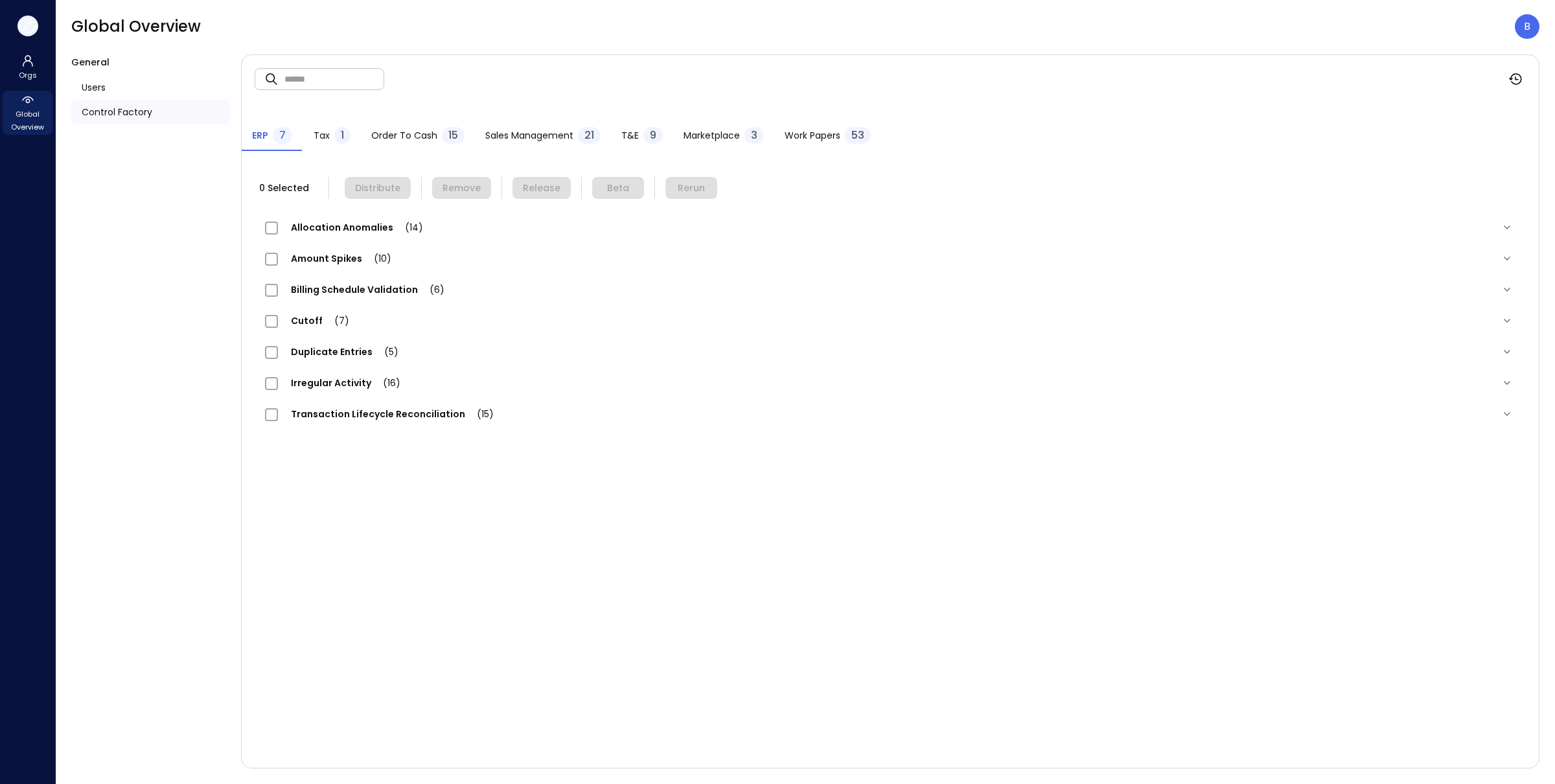
click at [23, 28] on icon "button" at bounding box center [29, 26] width 13 height 10
click at [1537, 29] on div "B" at bounding box center [1527, 26] width 24 height 24
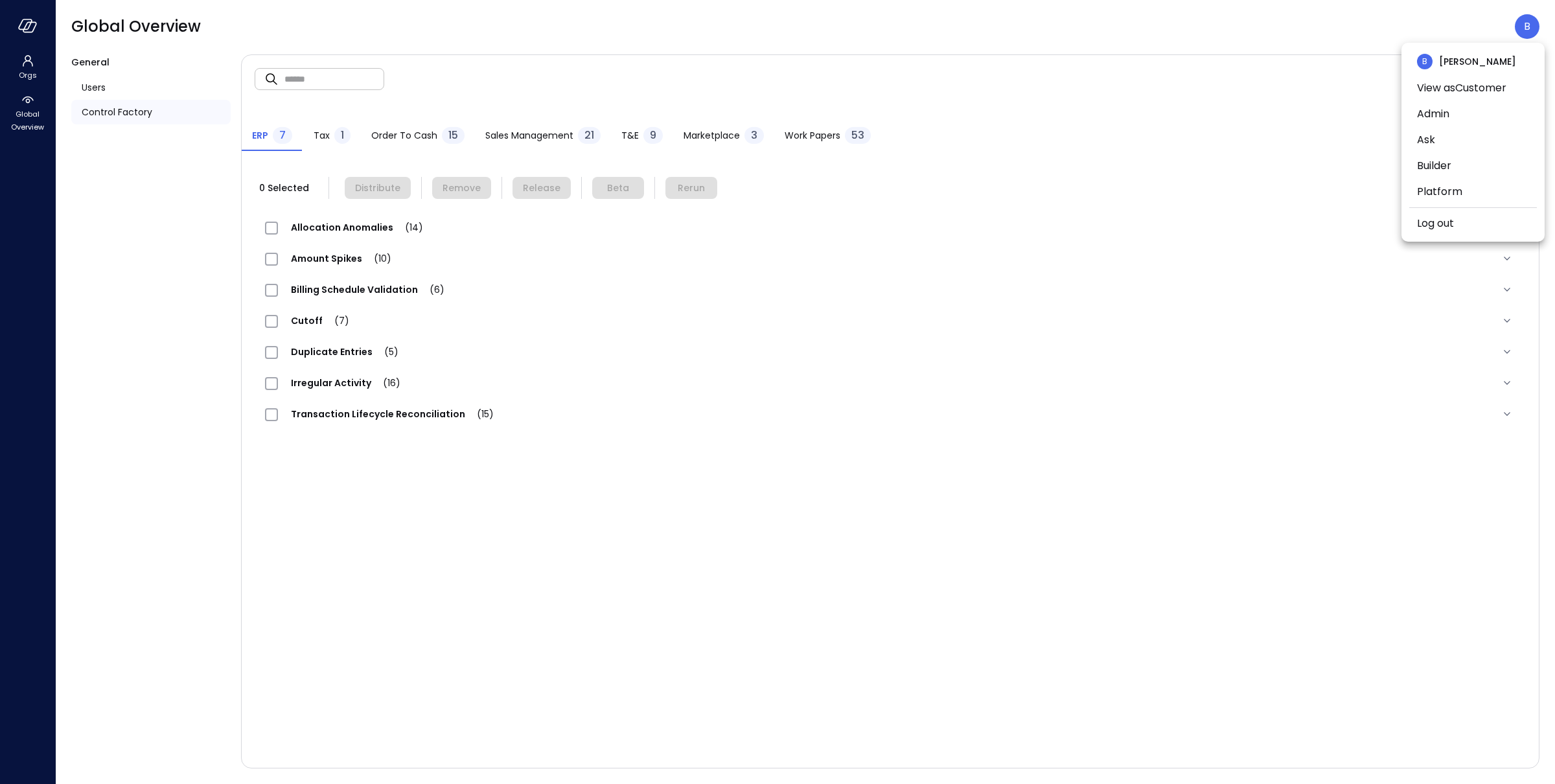
click at [1336, 43] on div at bounding box center [778, 392] width 1555 height 784
click at [24, 22] on icon "button" at bounding box center [28, 26] width 19 height 14
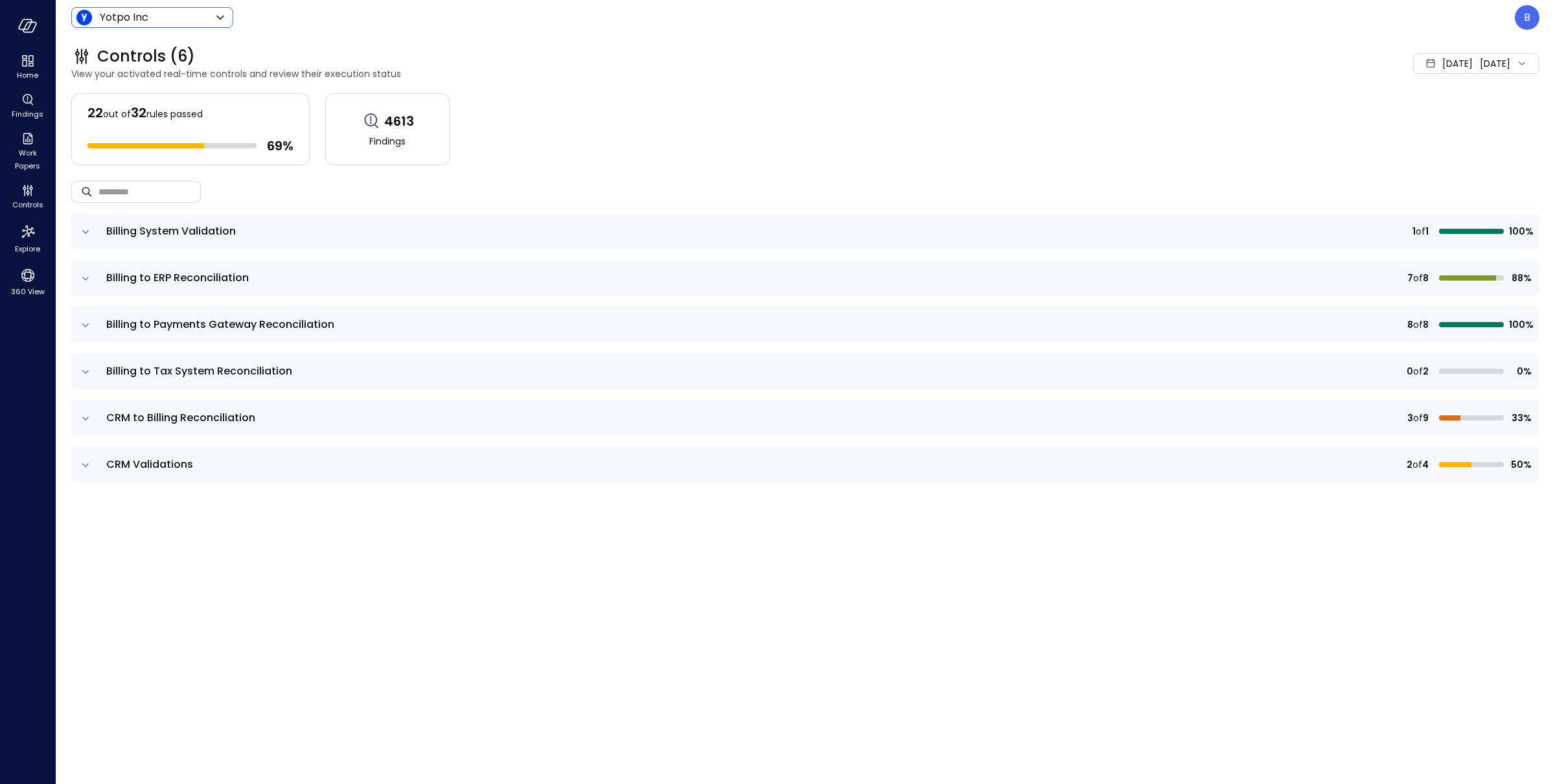
click at [173, 17] on body "Home Findings Work Papers Controls Explore 360 View Yotpo Inc ****** ​ B Contro…" at bounding box center [778, 392] width 1555 height 784
click at [157, 108] on span "Wiz All" at bounding box center [150, 116] width 128 height 16
type input "*******"
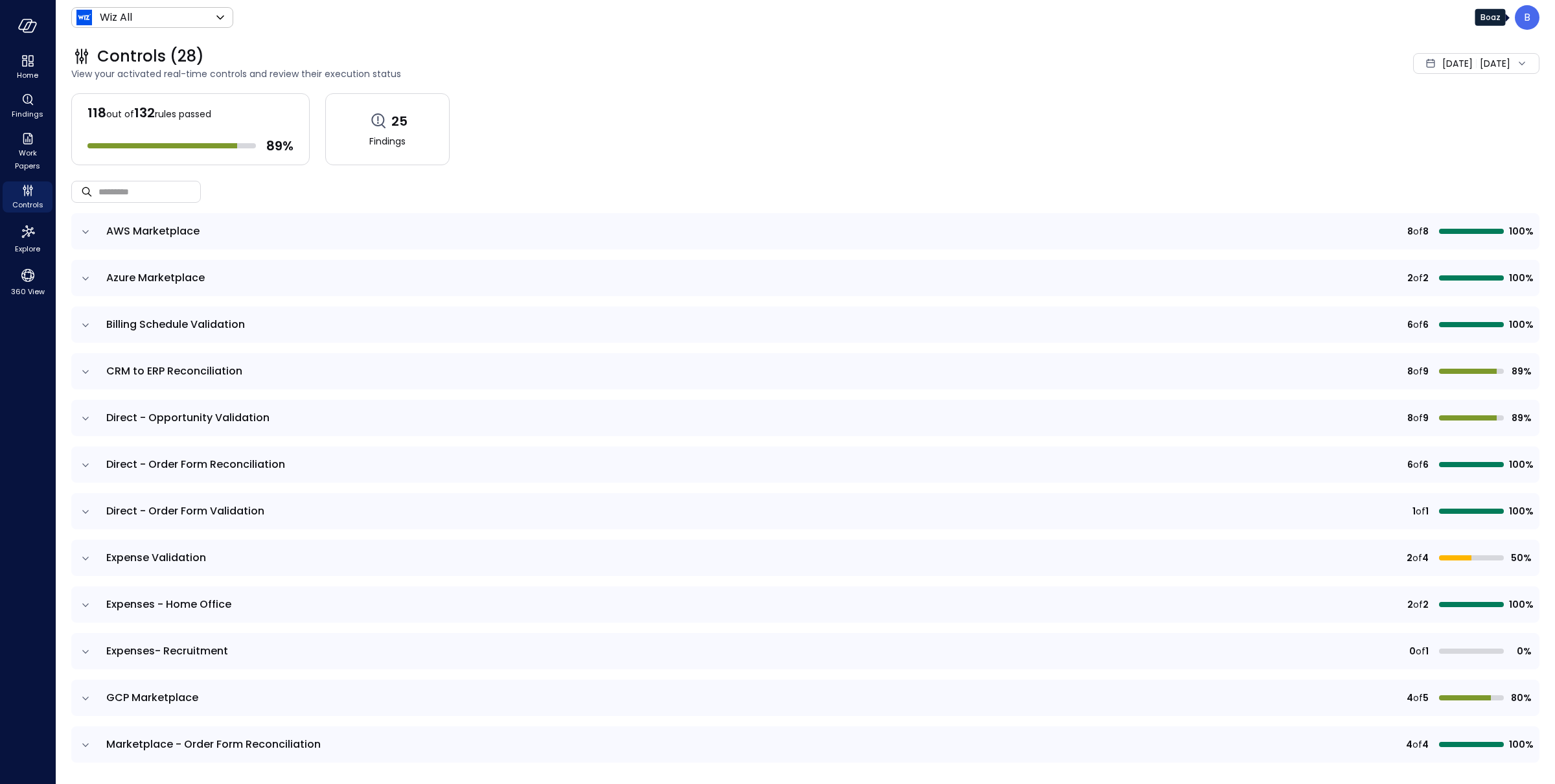
click at [1532, 17] on div "B" at bounding box center [1527, 17] width 24 height 24
click at [1460, 156] on li "Builder" at bounding box center [1474, 156] width 128 height 26
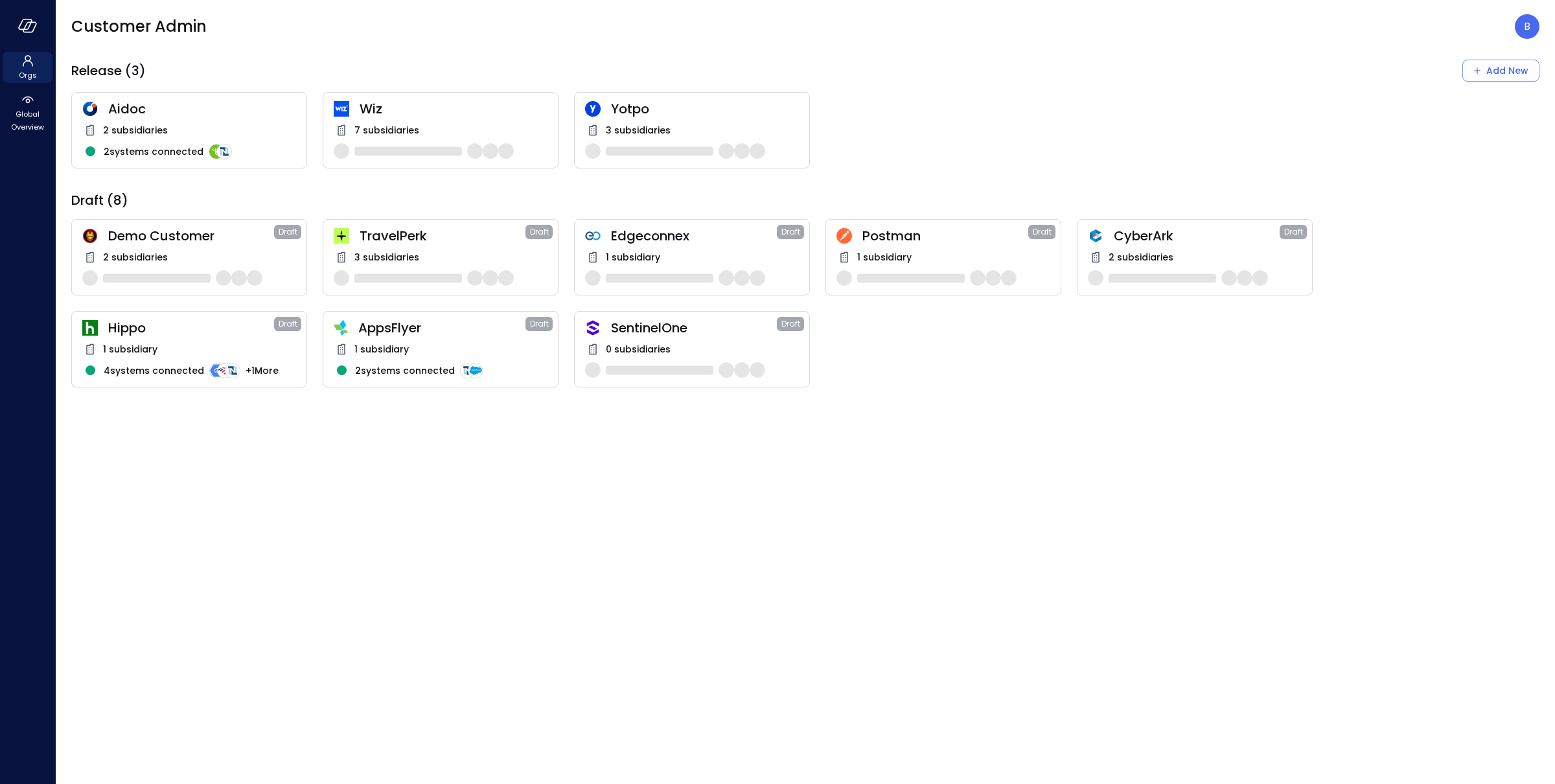
click at [461, 113] on span "Wiz" at bounding box center [453, 108] width 188 height 16
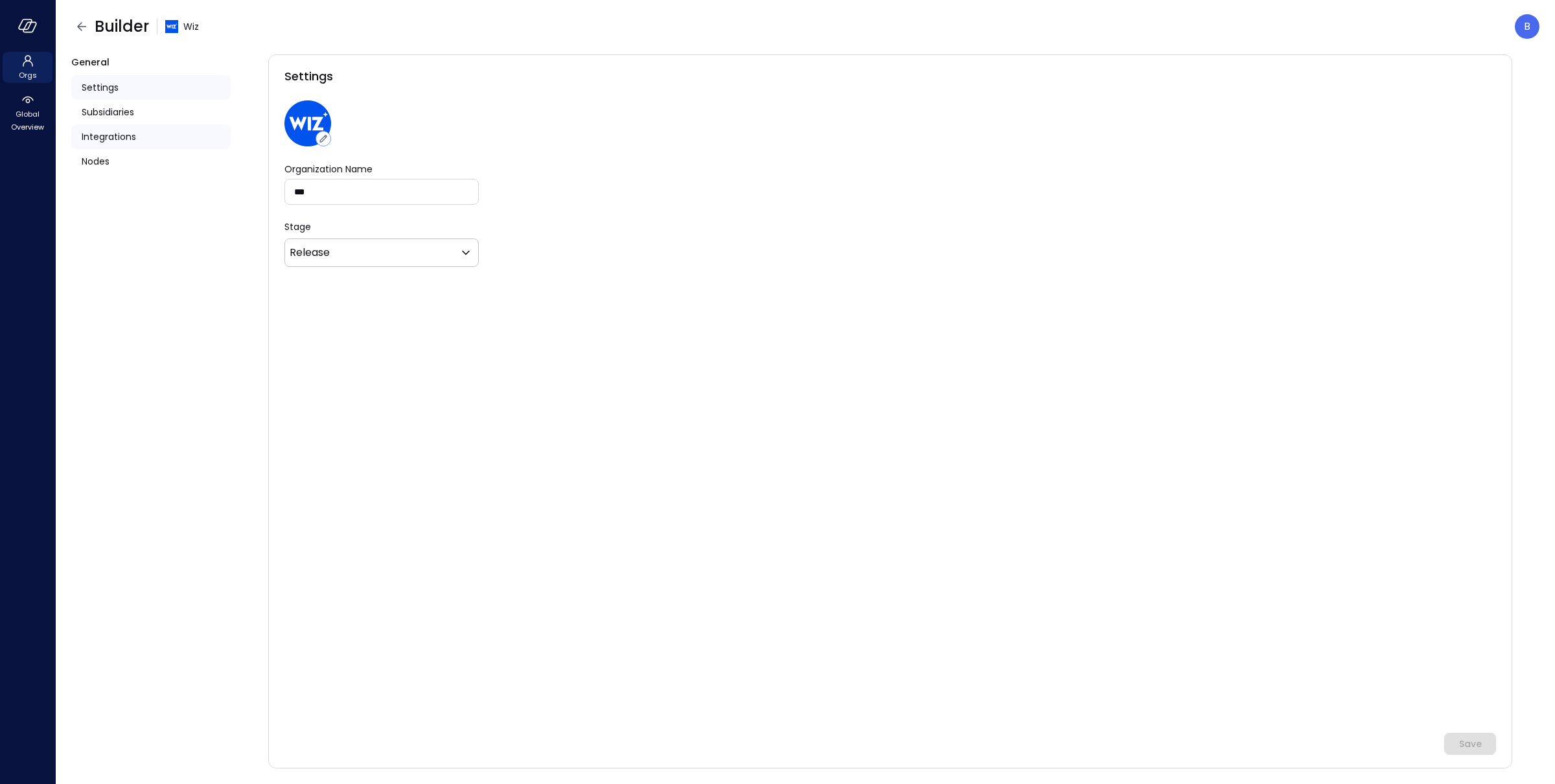
click at [110, 131] on span "Integrations" at bounding box center [108, 137] width 54 height 14
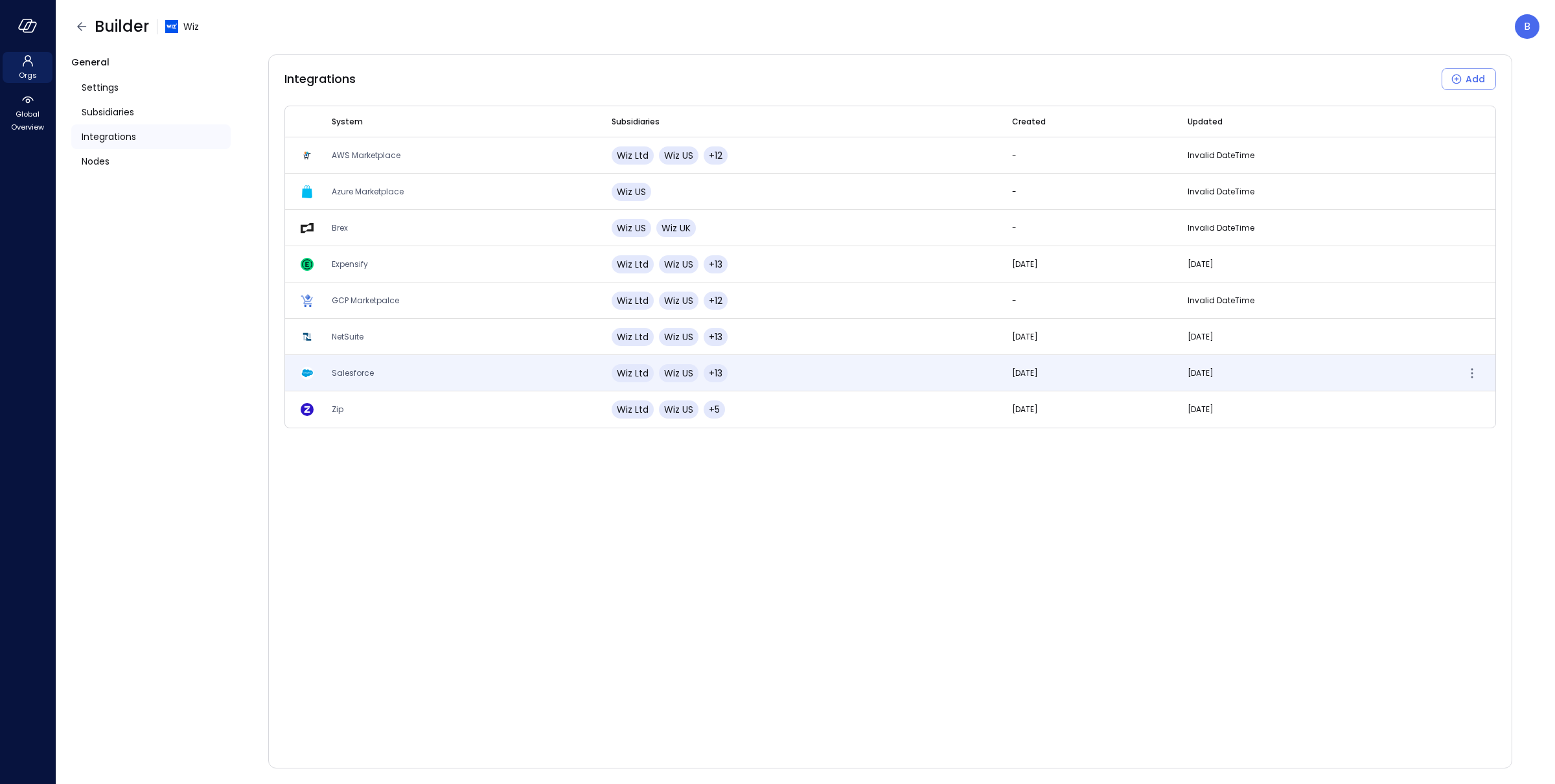
click at [366, 377] on span "Salesforce" at bounding box center [353, 373] width 42 height 11
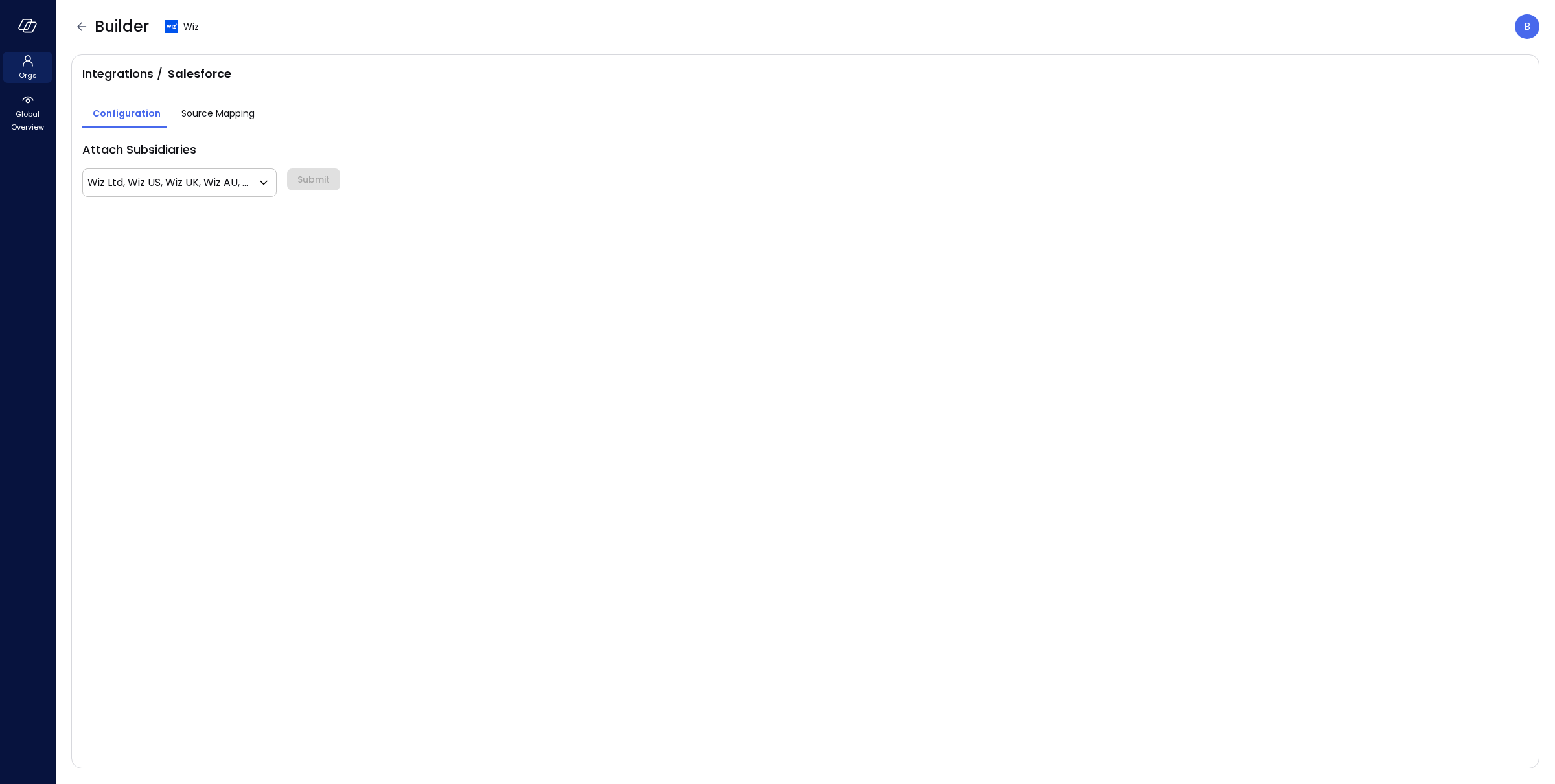
click at [227, 118] on span "Source Mapping" at bounding box center [218, 113] width 74 height 14
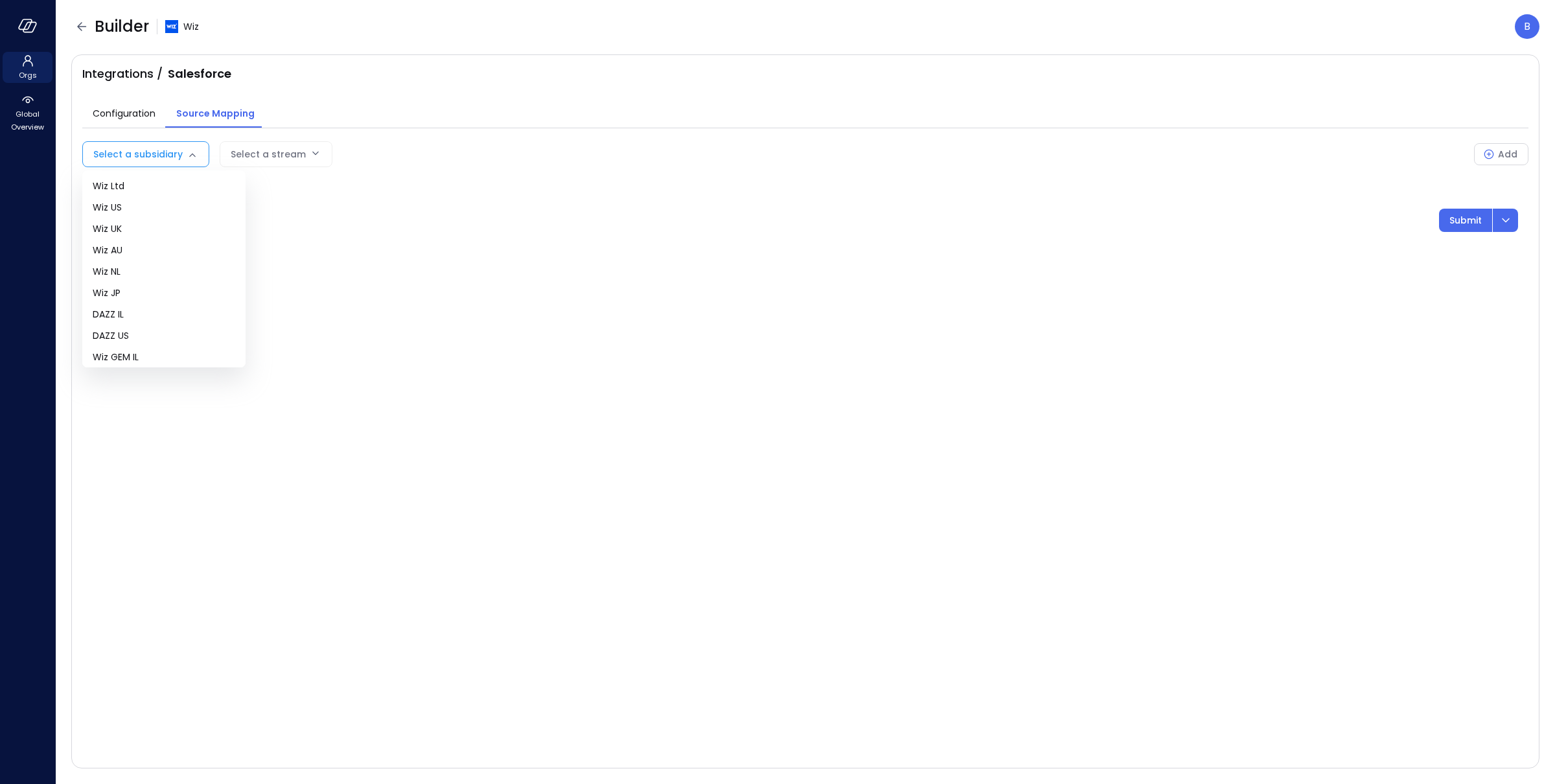
click at [169, 154] on body "Orgs Global Overview Builder Wiz B Integrations / Salesforce Configuration Sour…" at bounding box center [778, 392] width 1555 height 784
click at [127, 353] on span "Wiz All" at bounding box center [163, 352] width 143 height 14
type input "***"
click at [324, 152] on div "Select a stream" at bounding box center [299, 154] width 75 height 24
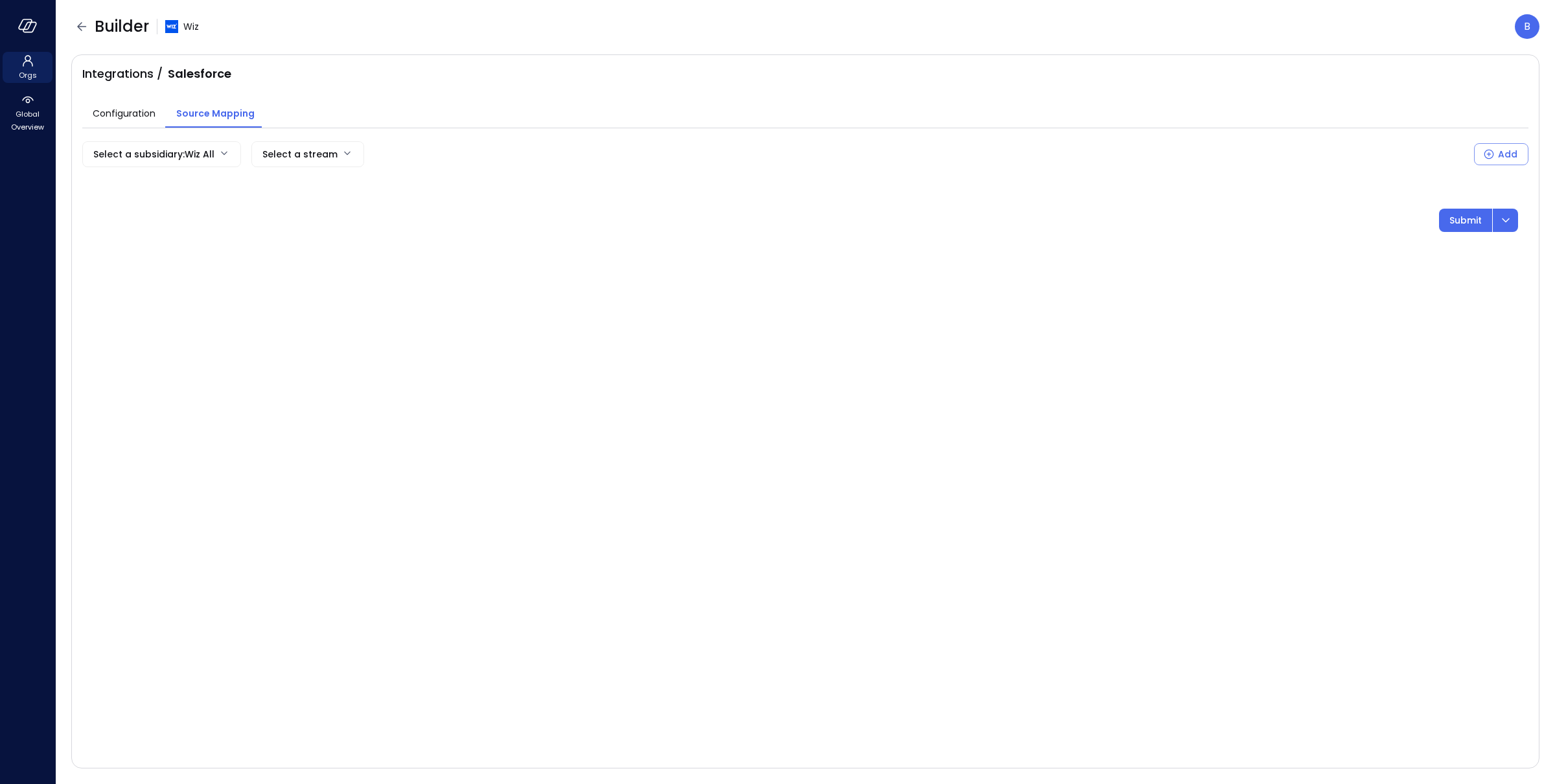
click at [336, 153] on body "Orgs Global Overview Builder Wiz B Integrations / Salesforce Configuration Sour…" at bounding box center [778, 392] width 1555 height 784
click at [501, 226] on div at bounding box center [778, 392] width 1555 height 784
click at [322, 152] on body "Orgs Global Overview Builder Wiz B Integrations / Salesforce Configuration Sour…" at bounding box center [778, 392] width 1555 height 784
click at [681, 275] on div at bounding box center [778, 392] width 1555 height 784
click at [29, 110] on span "Global Overview" at bounding box center [28, 120] width 40 height 26
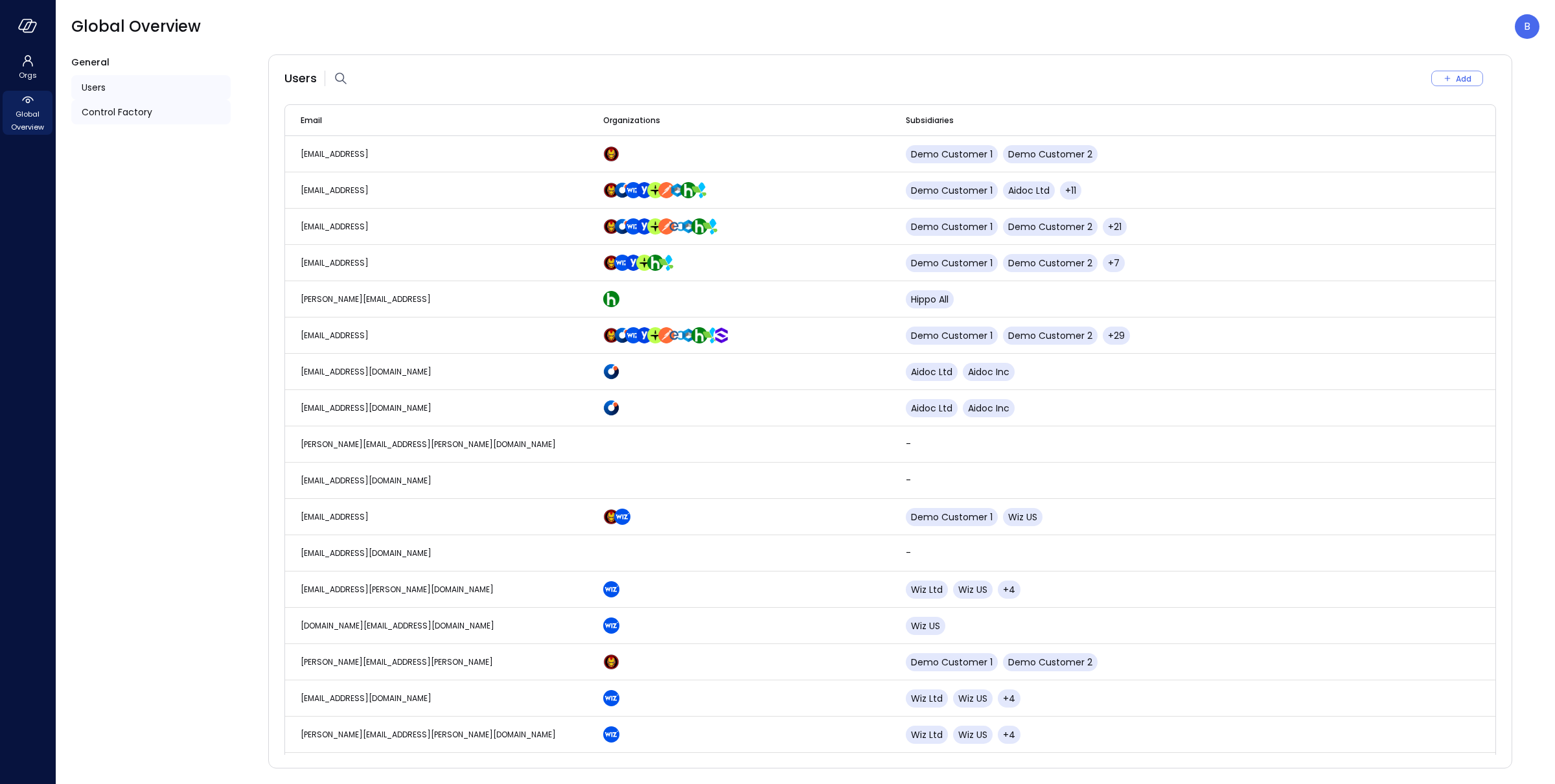
click at [133, 103] on div "Control Factory" at bounding box center [150, 112] width 159 height 24
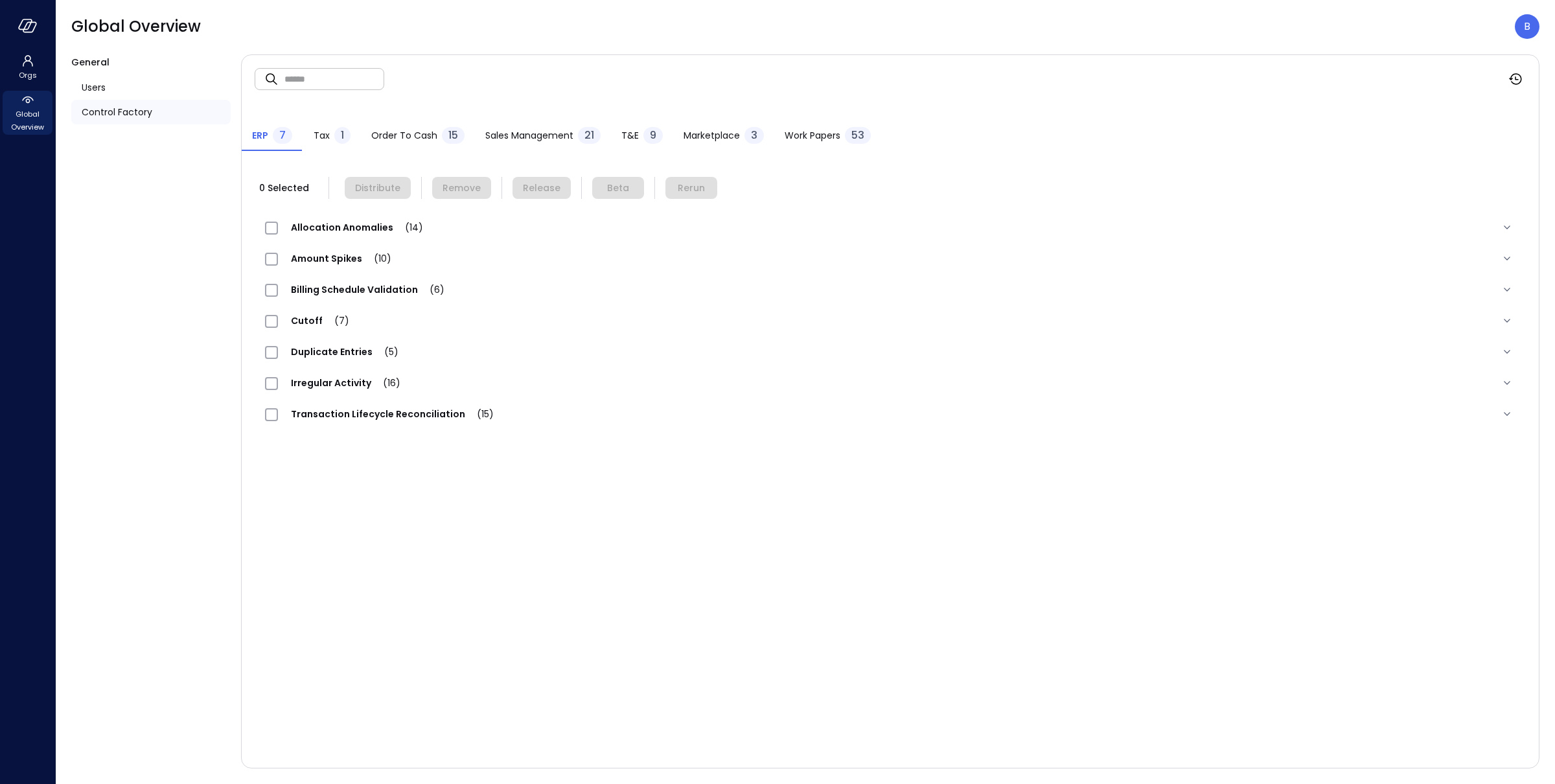
click at [412, 135] on span "Order to Cash" at bounding box center [404, 135] width 66 height 14
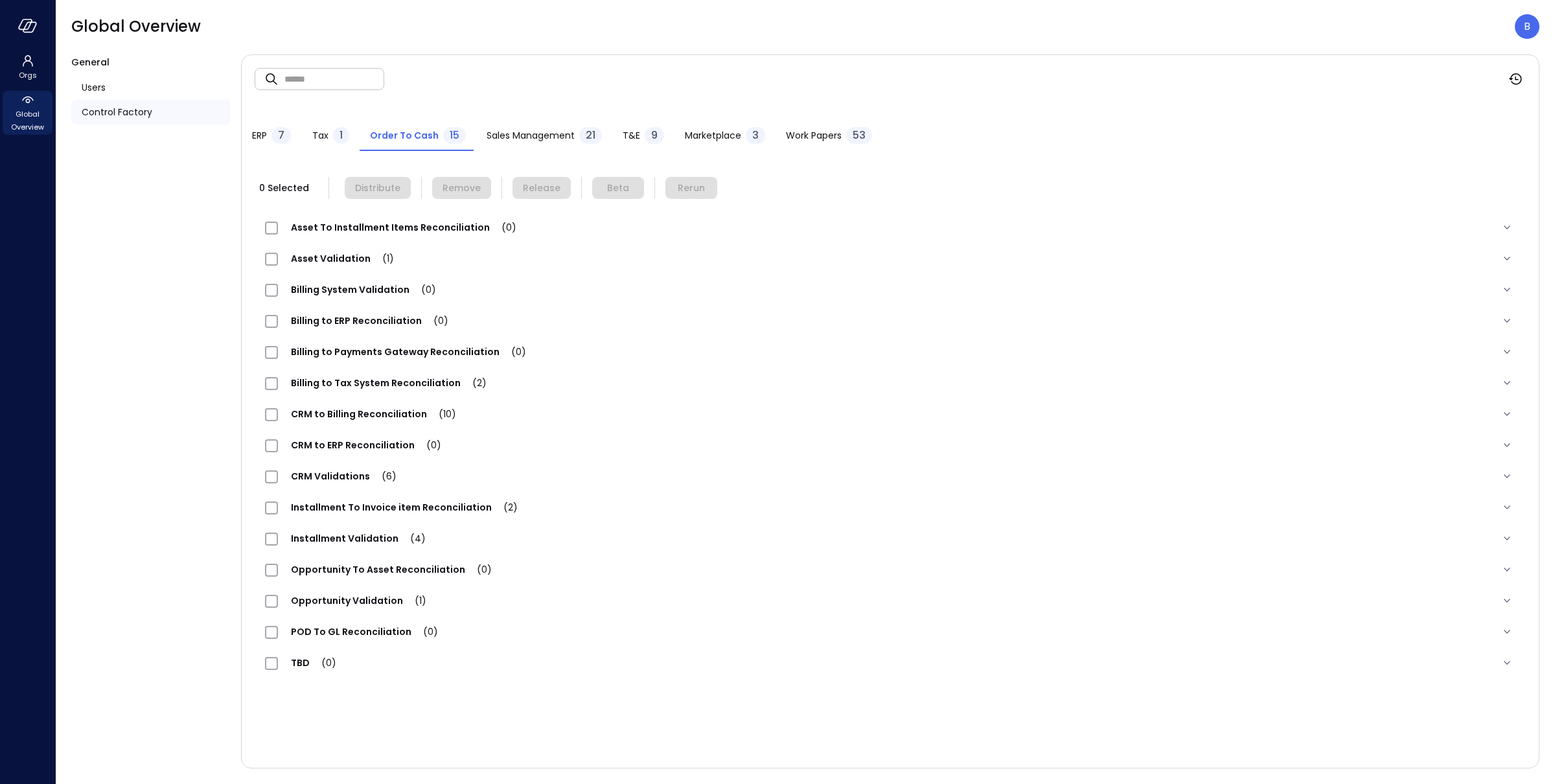
click at [547, 141] on span "Sales Management" at bounding box center [531, 135] width 88 height 14
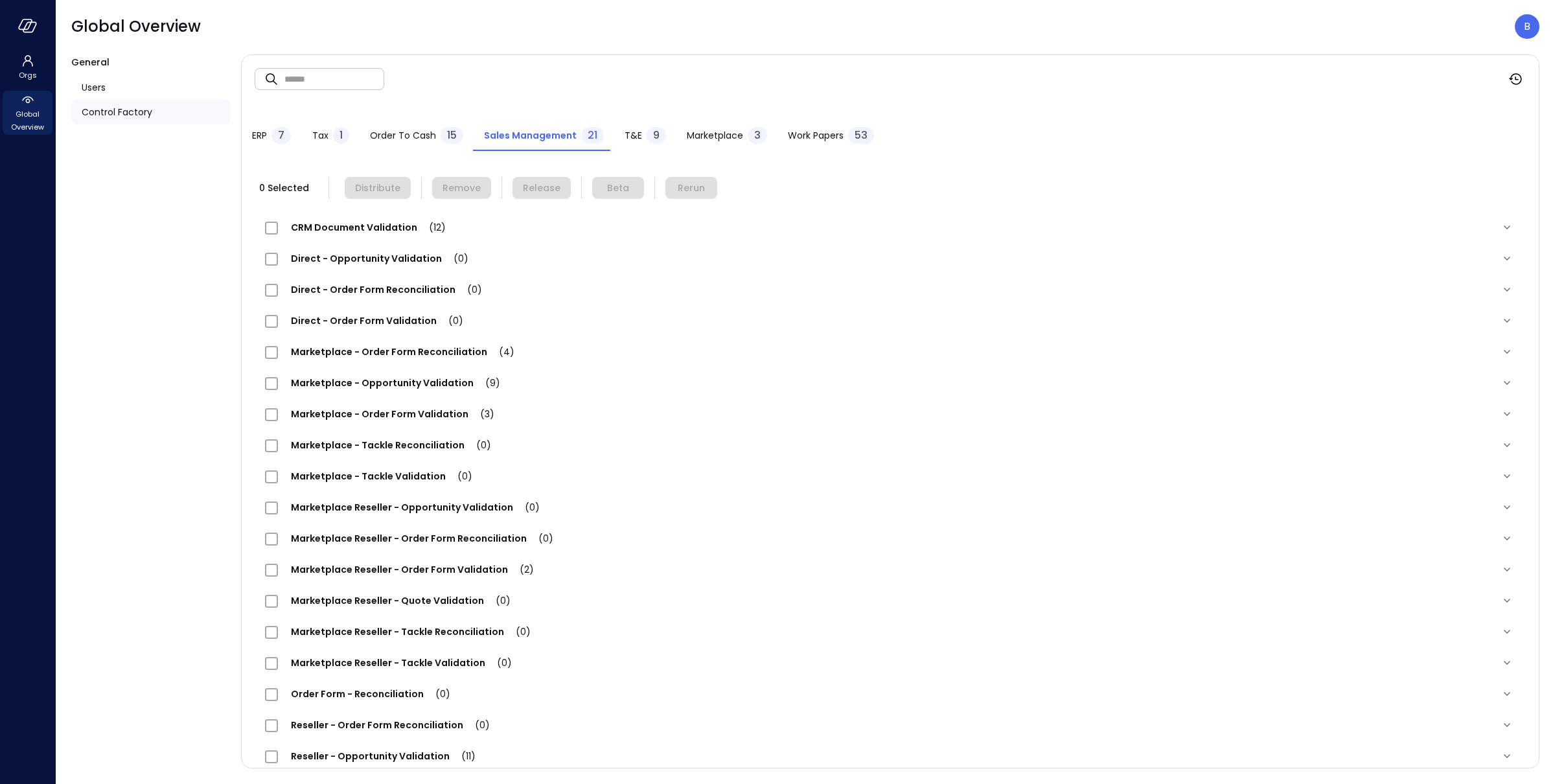
click at [372, 226] on span "CRM Document Validation (12)" at bounding box center [368, 227] width 181 height 13
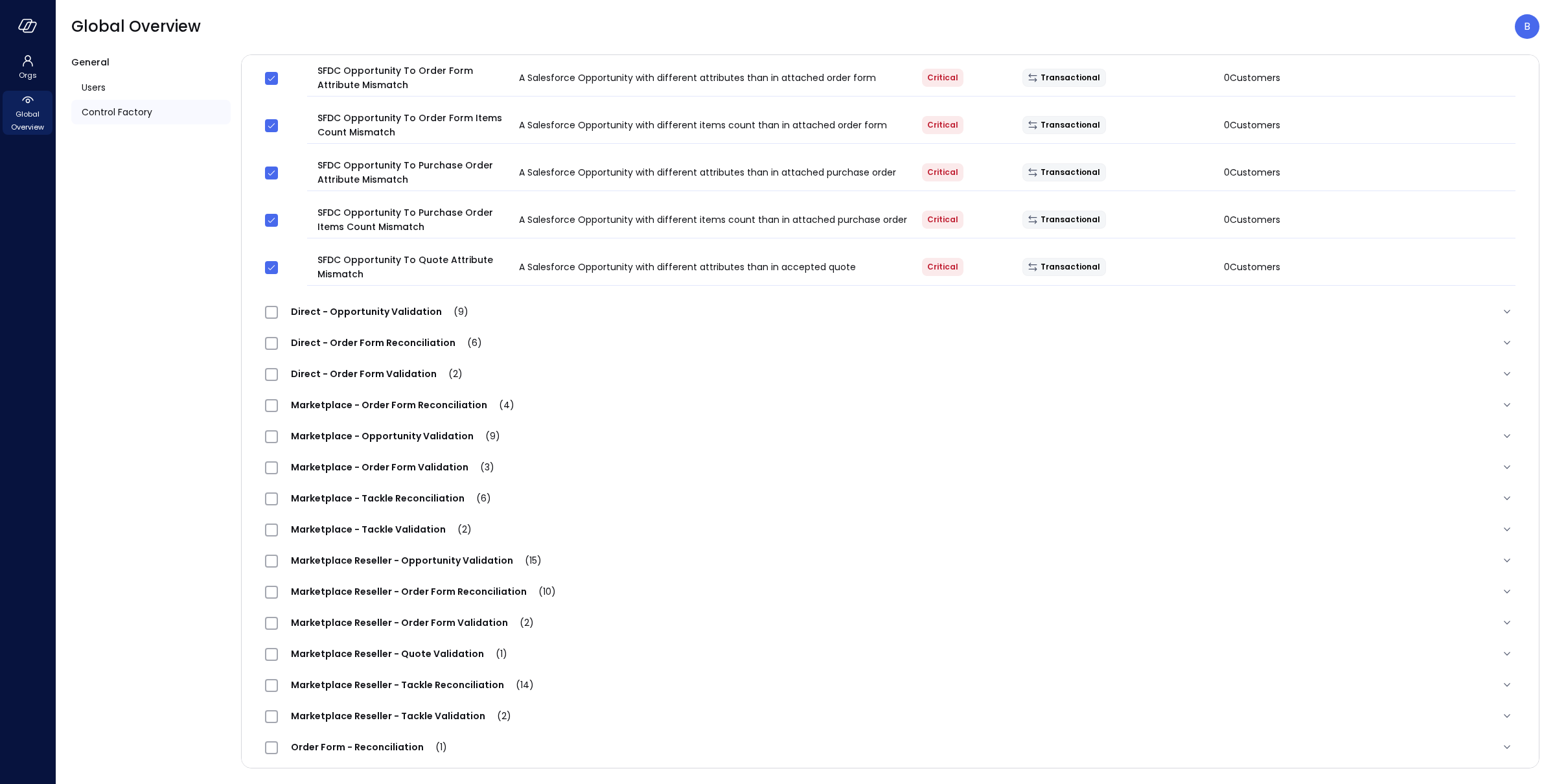
scroll to position [538, 0]
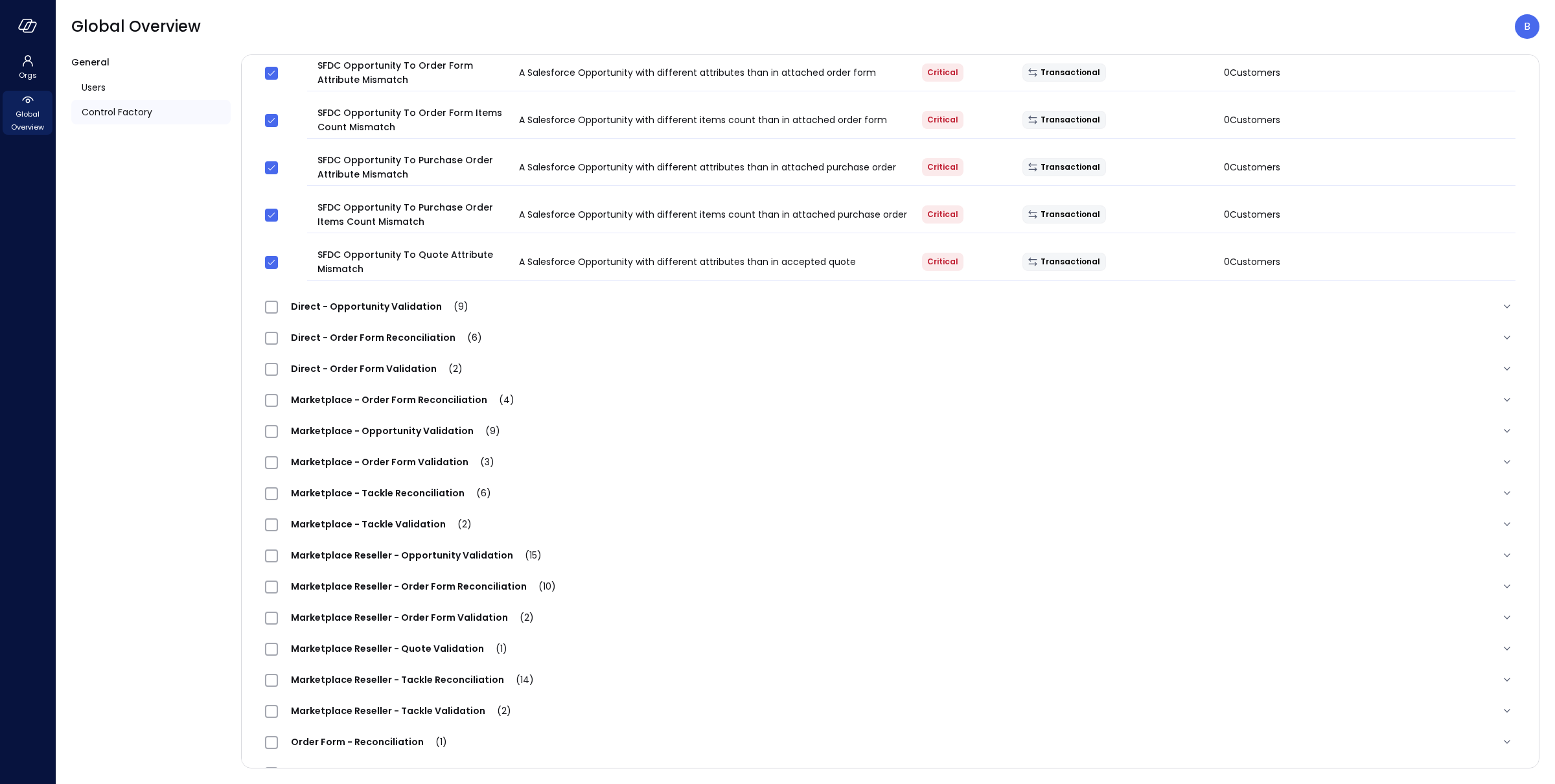
click at [356, 306] on span "Direct - Opportunity Validation (9)" at bounding box center [379, 306] width 203 height 13
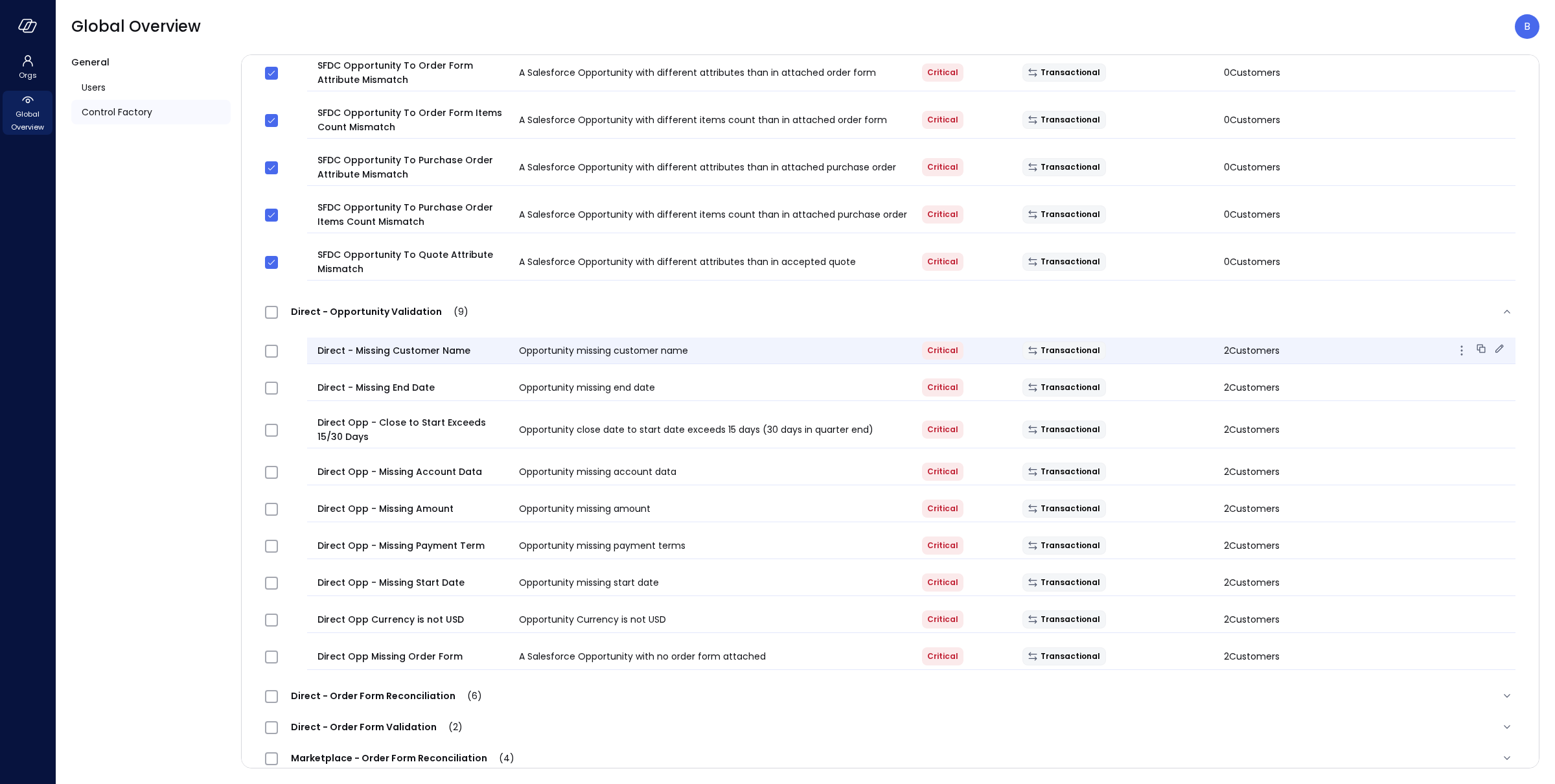
click at [1501, 343] on icon at bounding box center [1500, 348] width 13 height 13
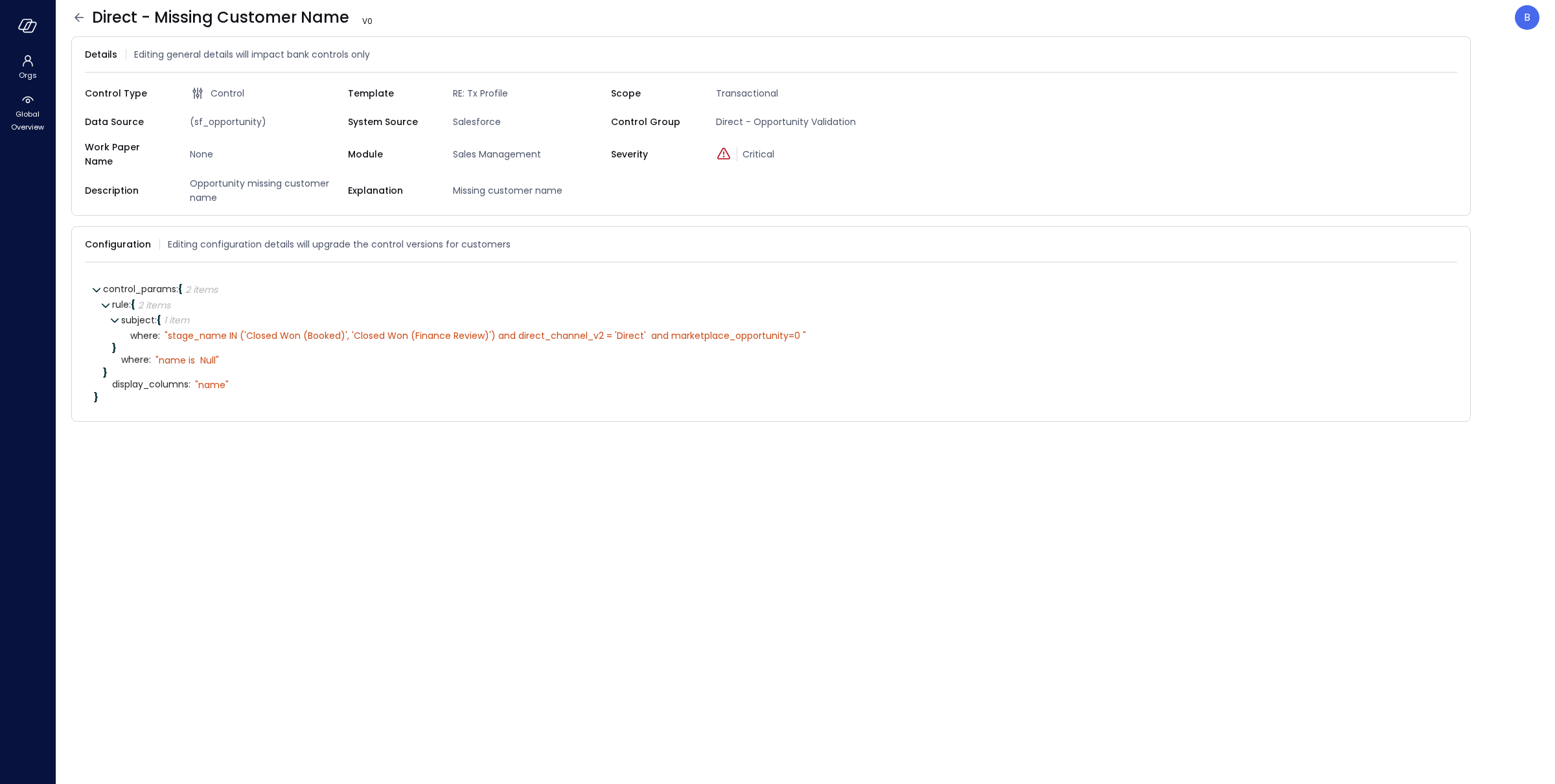
click at [77, 16] on icon at bounding box center [79, 17] width 16 height 16
